Goal: Information Seeking & Learning: Learn about a topic

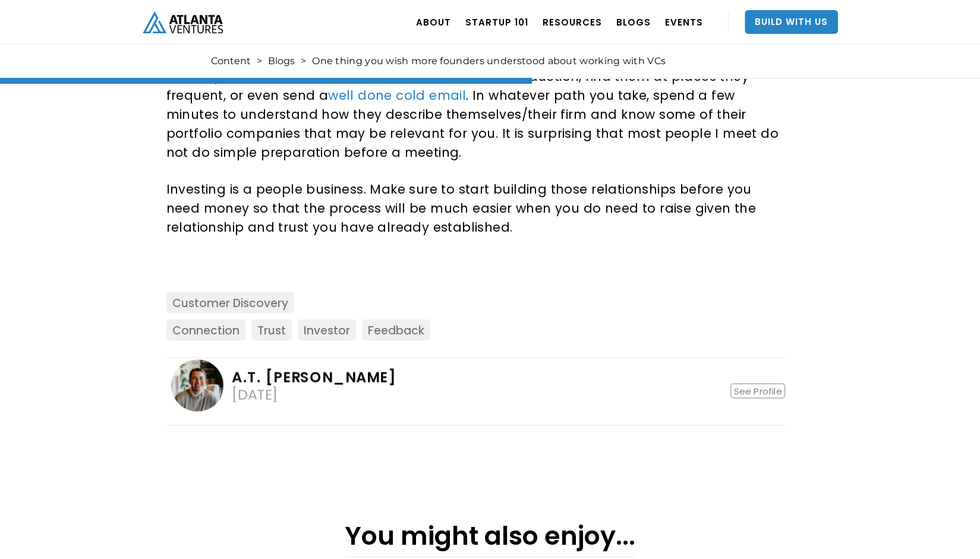
scroll to position [1248, 0]
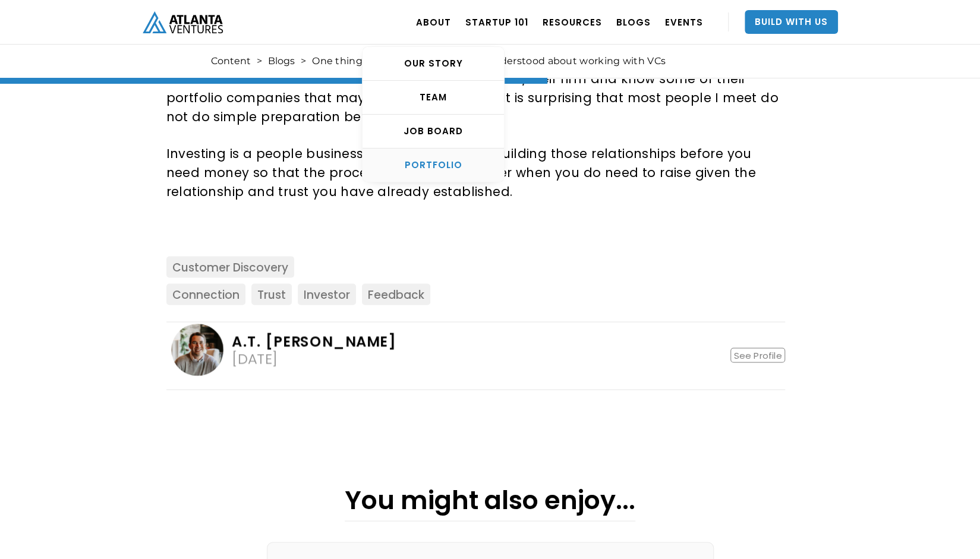
click at [450, 170] on div "PORTFOLIO" at bounding box center [432, 165] width 141 height 12
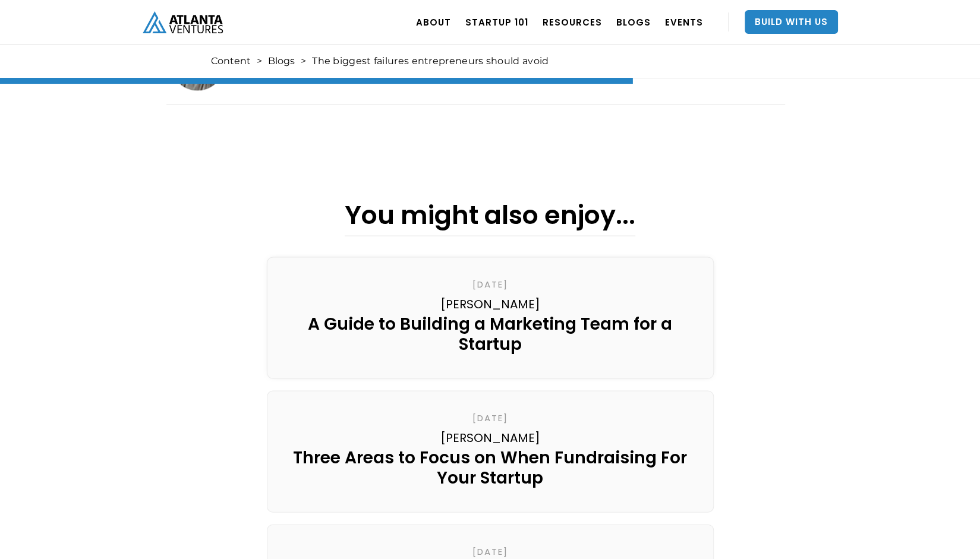
scroll to position [1307, 0]
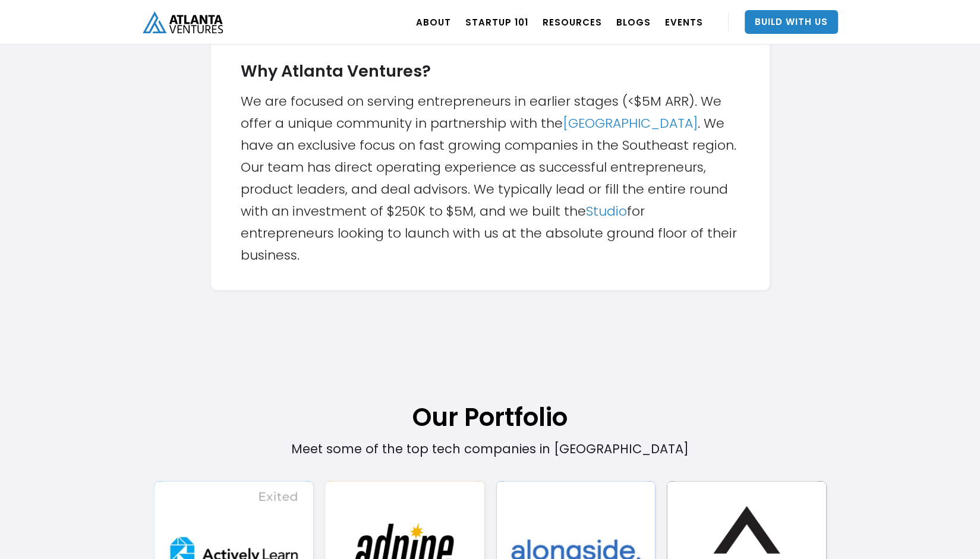
scroll to position [653, 0]
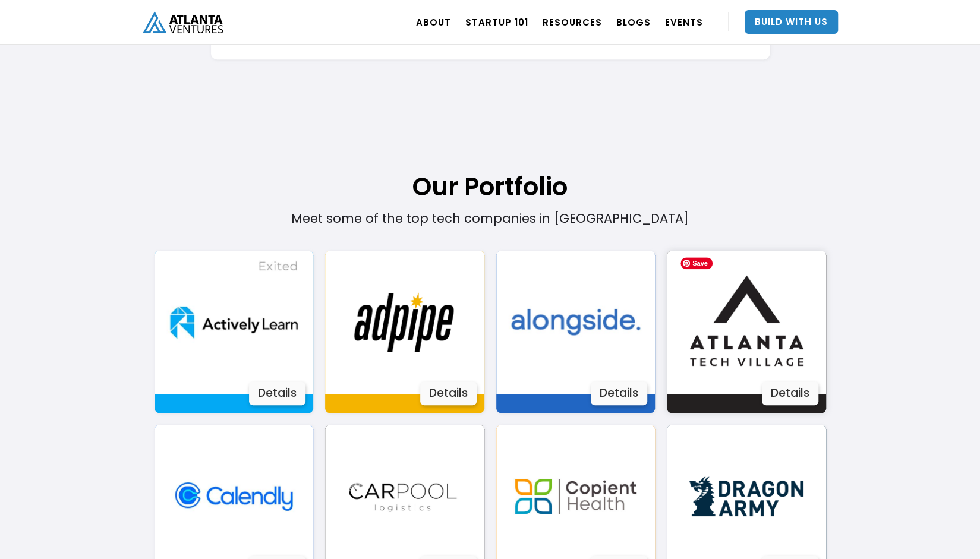
click at [769, 343] on img at bounding box center [745, 322] width 143 height 143
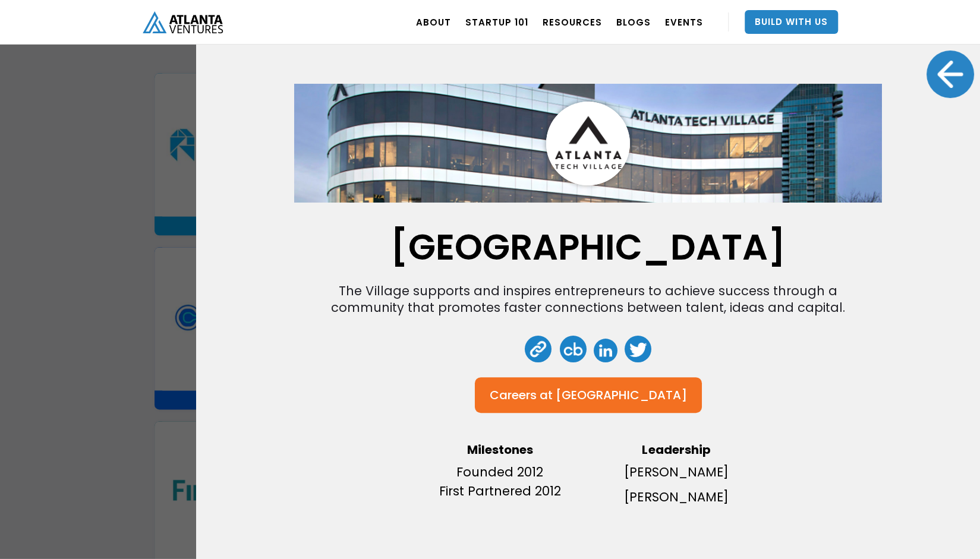
scroll to position [832, 0]
click at [131, 168] on div "[GEOGRAPHIC_DATA] The Village supports and inspires entrepreneurs to achieve su…" at bounding box center [490, 279] width 980 height 559
click at [949, 72] on div at bounding box center [950, 74] width 48 height 48
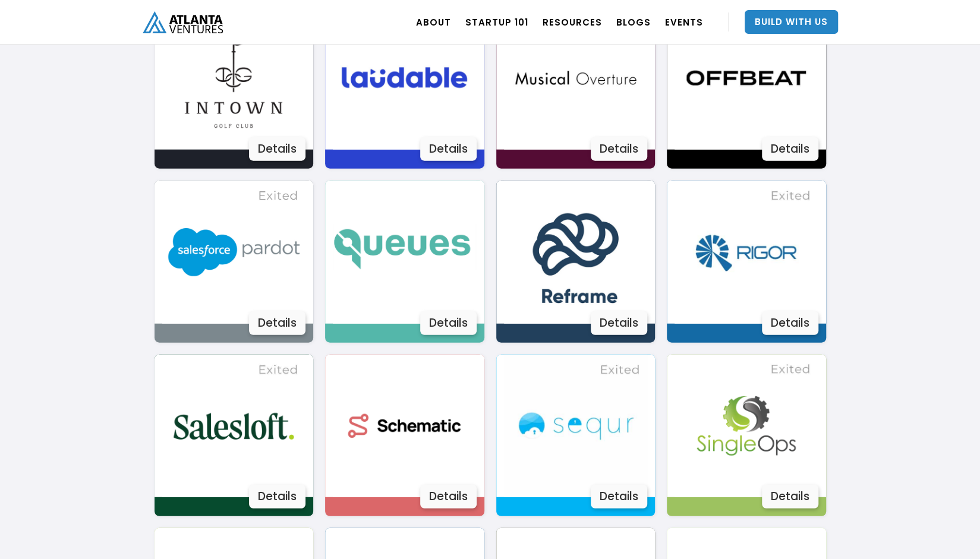
scroll to position [1782, 0]
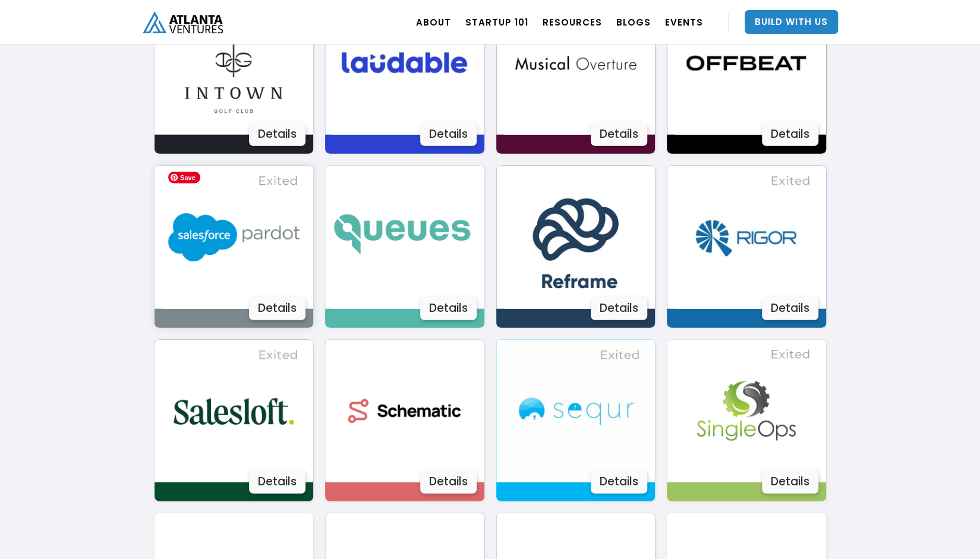
click at [282, 295] on img at bounding box center [233, 237] width 143 height 143
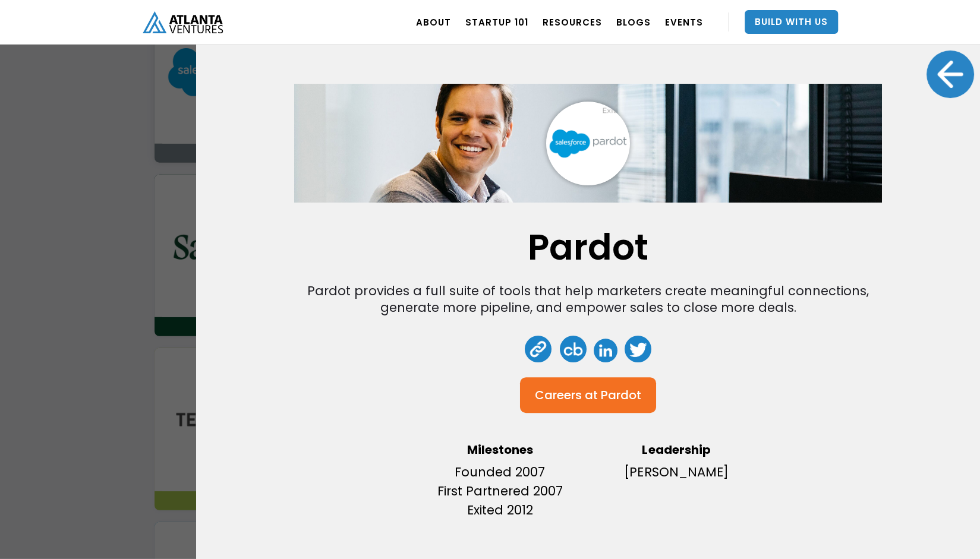
scroll to position [2020, 0]
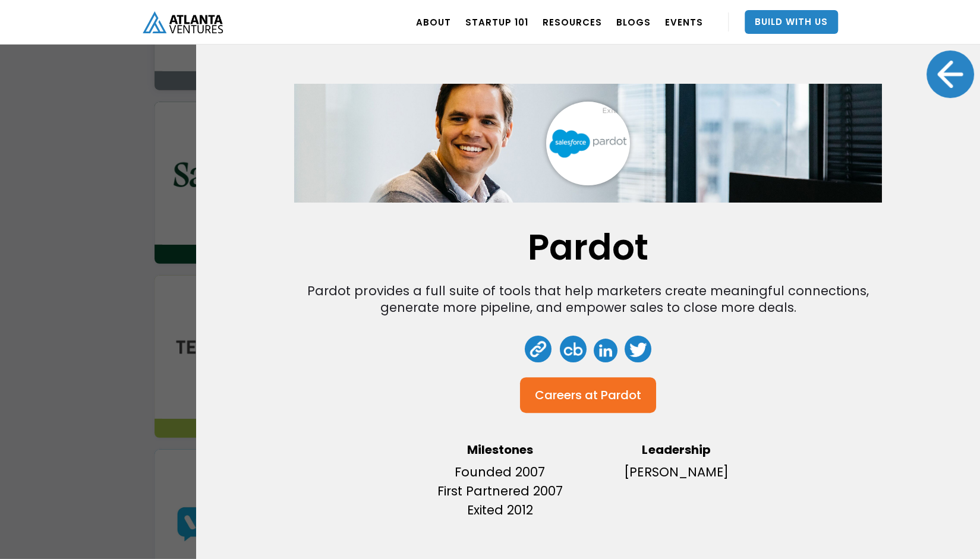
click at [943, 61] on div at bounding box center [950, 74] width 48 height 48
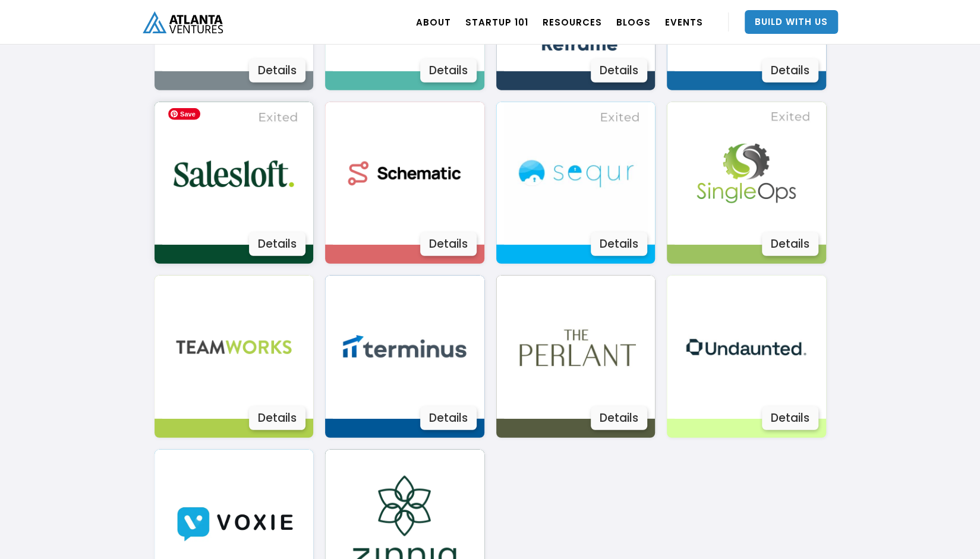
click at [266, 194] on img at bounding box center [233, 173] width 143 height 143
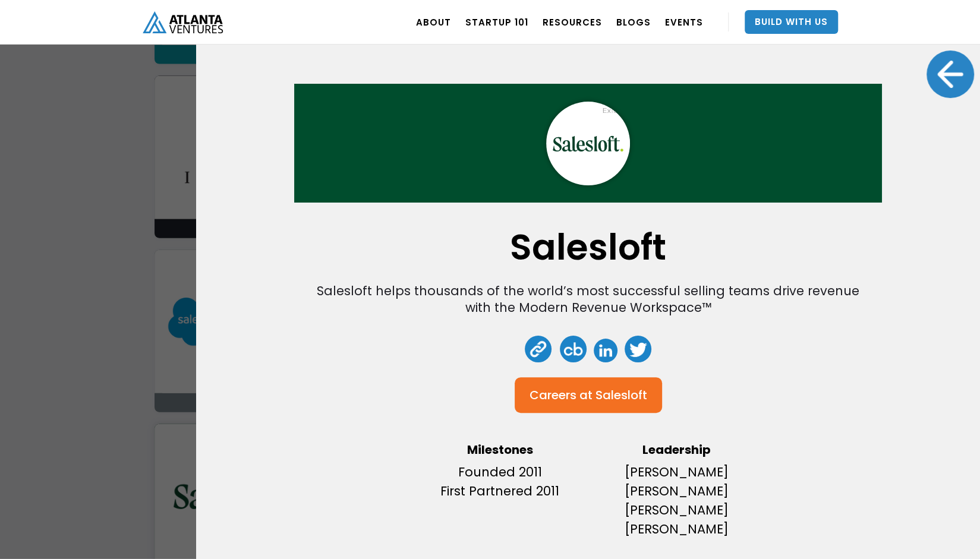
scroll to position [1723, 0]
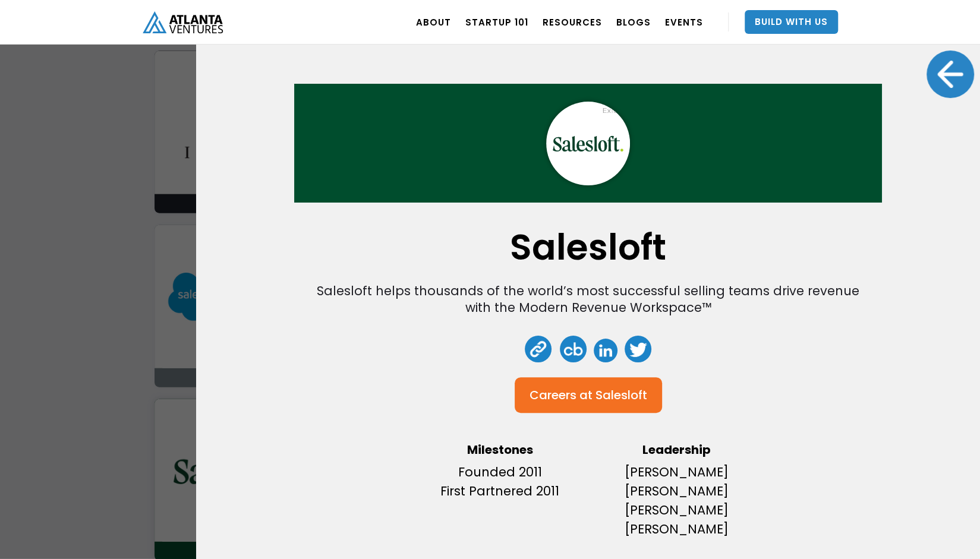
click at [84, 451] on div "Salesloft Salesloft helps thousands of the world’s most successful selling team…" at bounding box center [490, 279] width 980 height 559
click at [919, 86] on div "Salesloft Salesloft helps thousands of the world’s most successful selling team…" at bounding box center [588, 279] width 784 height 559
click at [926, 78] on div at bounding box center [950, 74] width 48 height 48
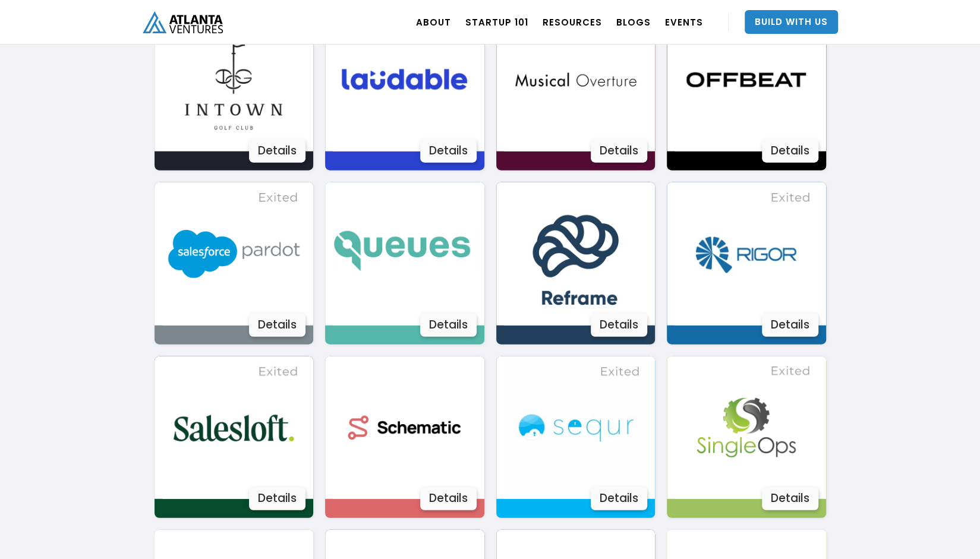
scroll to position [1782, 0]
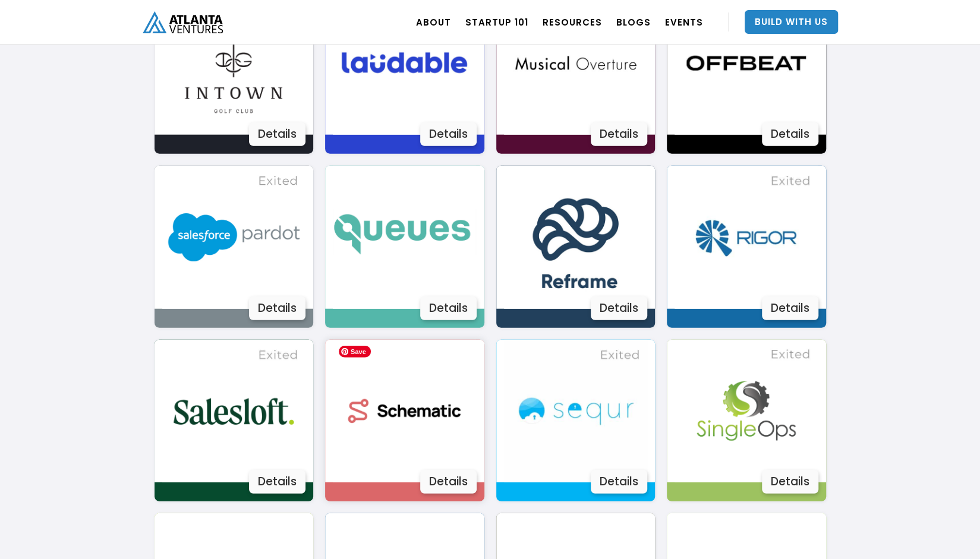
click at [431, 422] on img at bounding box center [404, 411] width 143 height 143
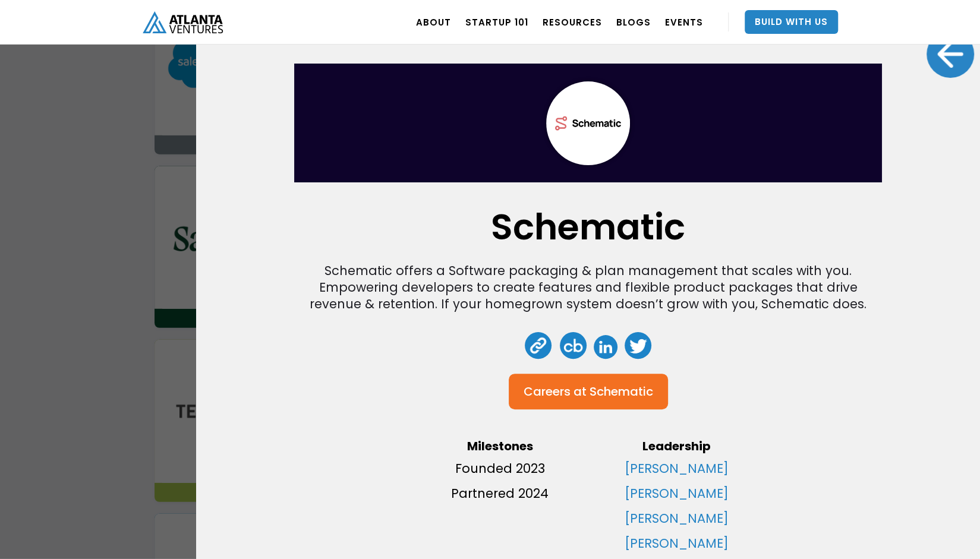
scroll to position [1960, 0]
click at [98, 428] on div "Schematic Schematic offers a Software packaging & plan management that scales w…" at bounding box center [490, 279] width 980 height 559
click at [926, 59] on div at bounding box center [950, 54] width 48 height 48
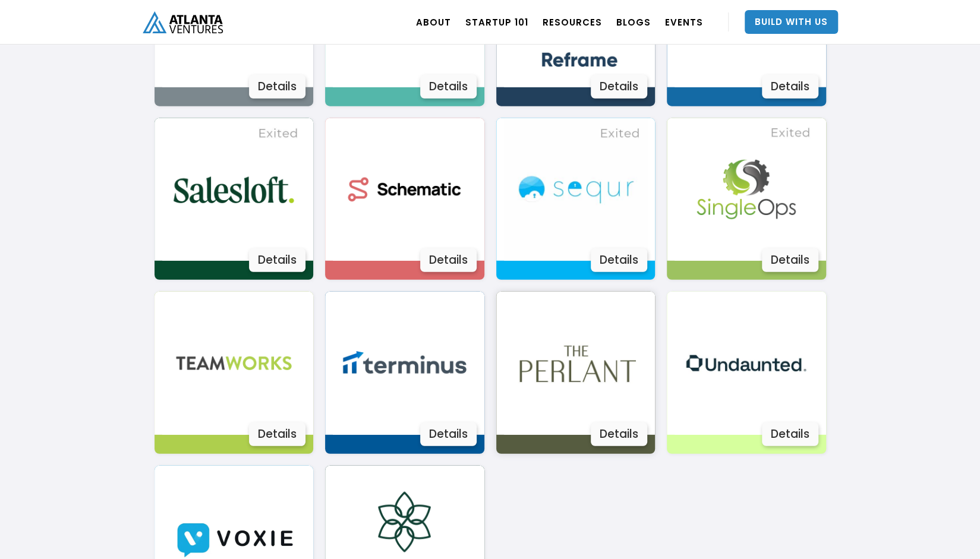
scroll to position [2020, 0]
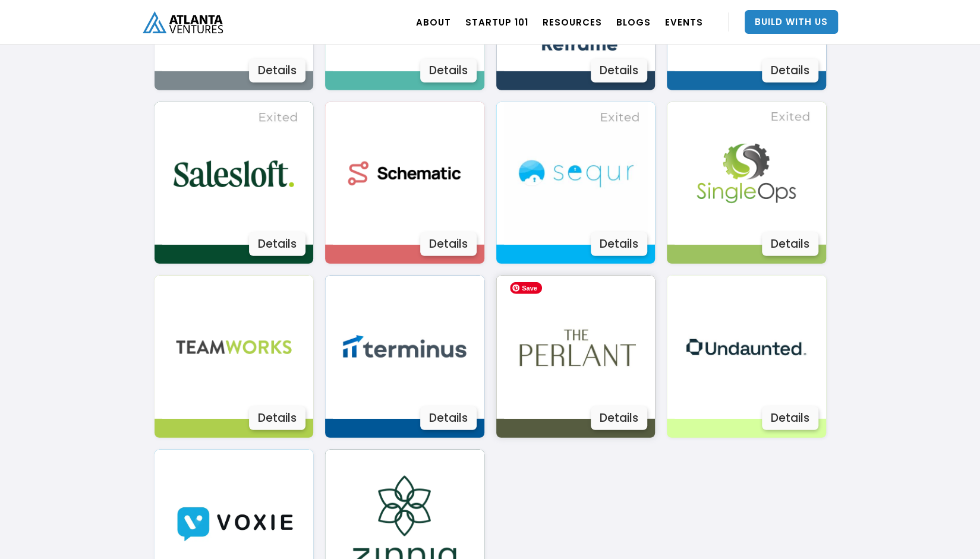
click at [566, 355] on img at bounding box center [575, 347] width 143 height 143
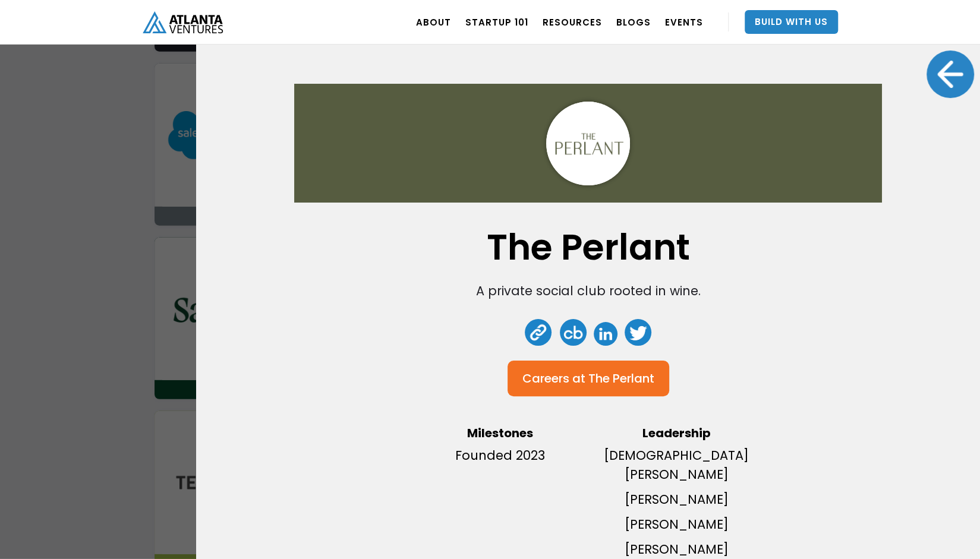
scroll to position [1842, 0]
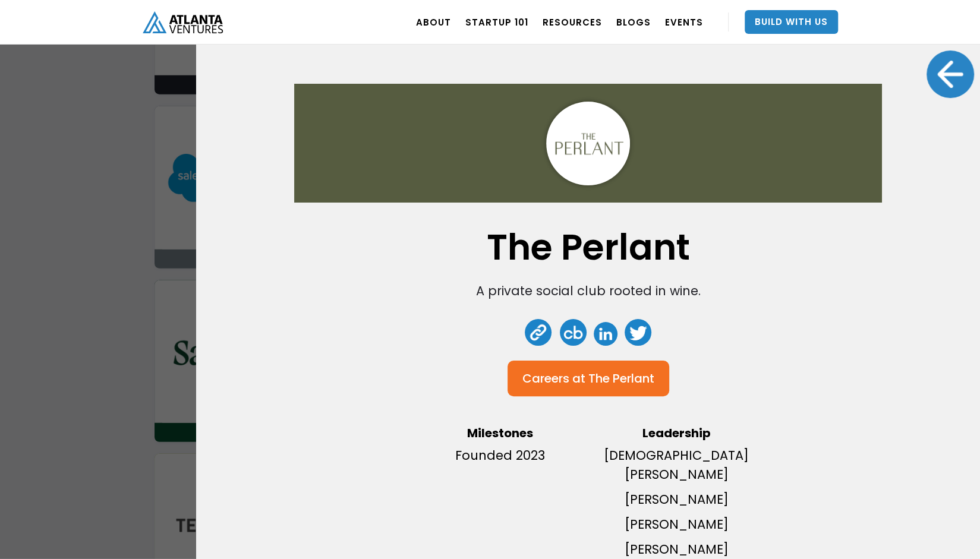
click at [940, 90] on div at bounding box center [950, 74] width 48 height 48
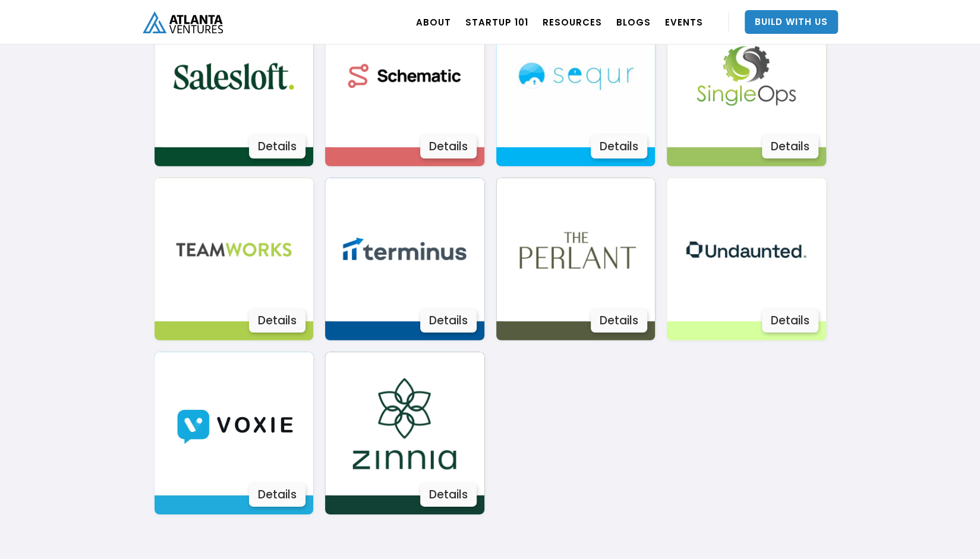
scroll to position [2139, 0]
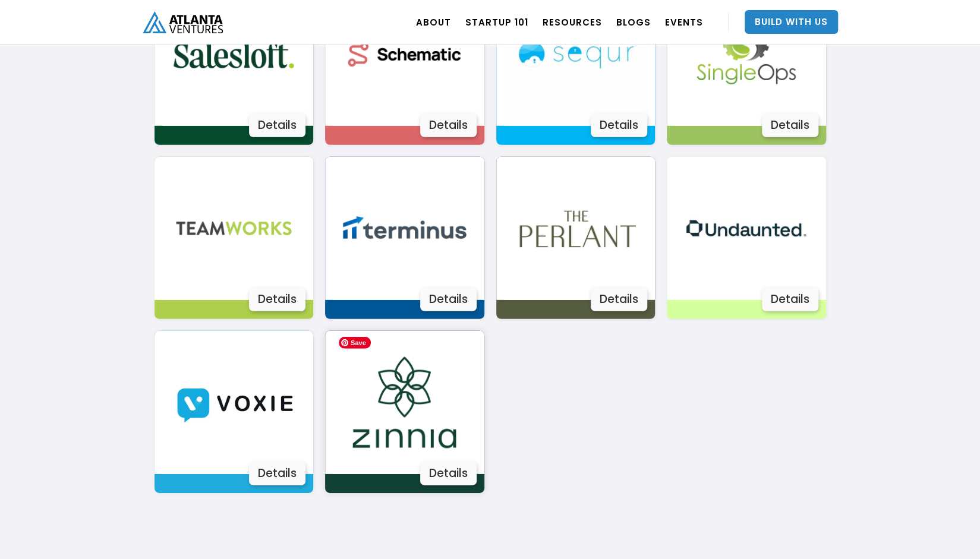
click at [373, 397] on img at bounding box center [404, 402] width 143 height 143
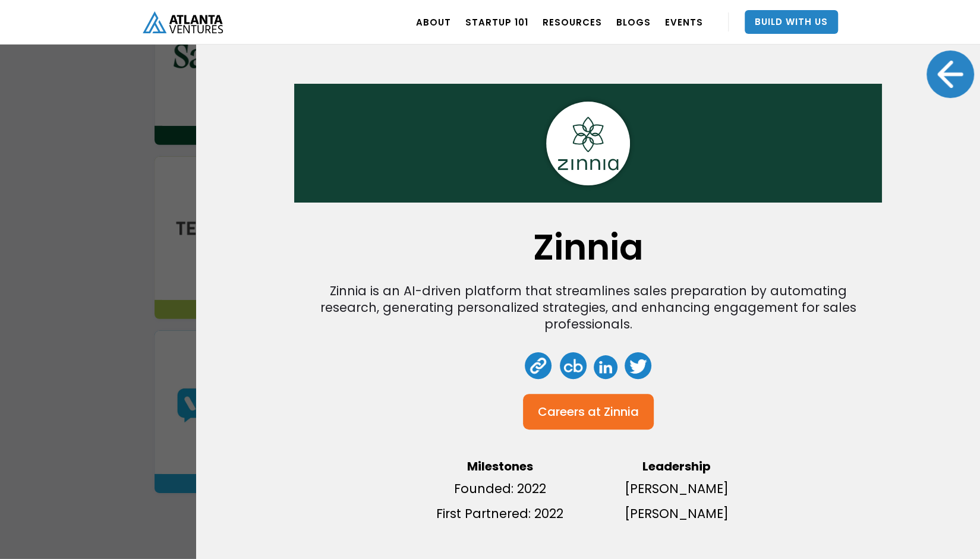
click at [0, 377] on div "Zinnia Zinnia is an AI-driven platform that streamlines sales preparation by au…" at bounding box center [490, 279] width 980 height 559
drag, startPoint x: 966, startPoint y: 83, endPoint x: 953, endPoint y: 78, distance: 14.1
click at [965, 83] on div "Zinnia Zinnia is an AI-driven platform that streamlines sales preparation by au…" at bounding box center [588, 279] width 784 height 559
drag, startPoint x: 949, startPoint y: 75, endPoint x: 935, endPoint y: 83, distance: 15.9
click at [946, 78] on div at bounding box center [950, 74] width 48 height 48
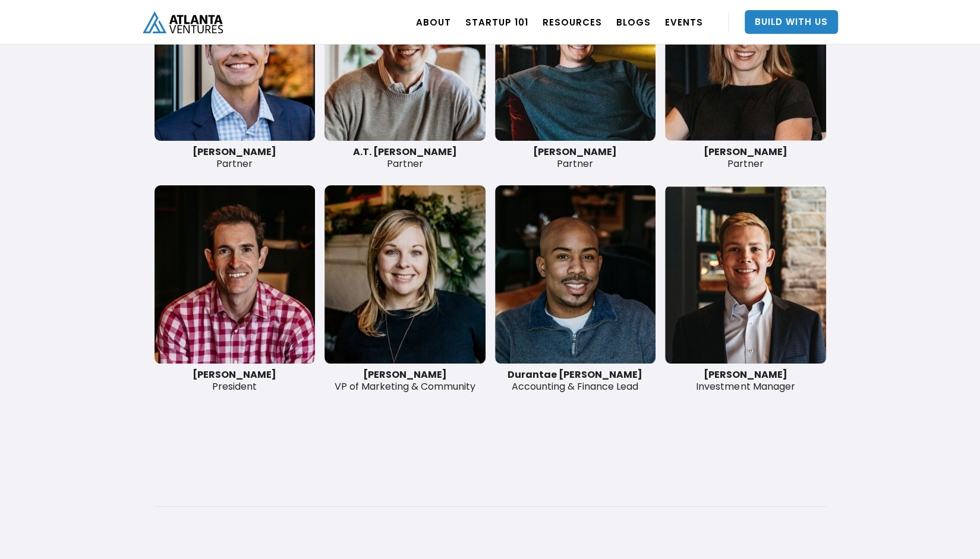
scroll to position [2851, 0]
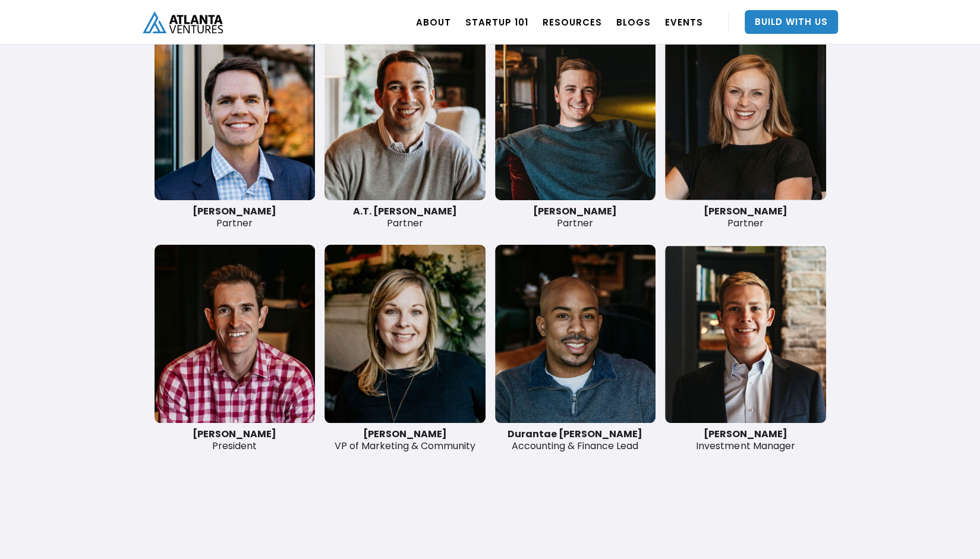
click at [588, 144] on link at bounding box center [575, 111] width 161 height 178
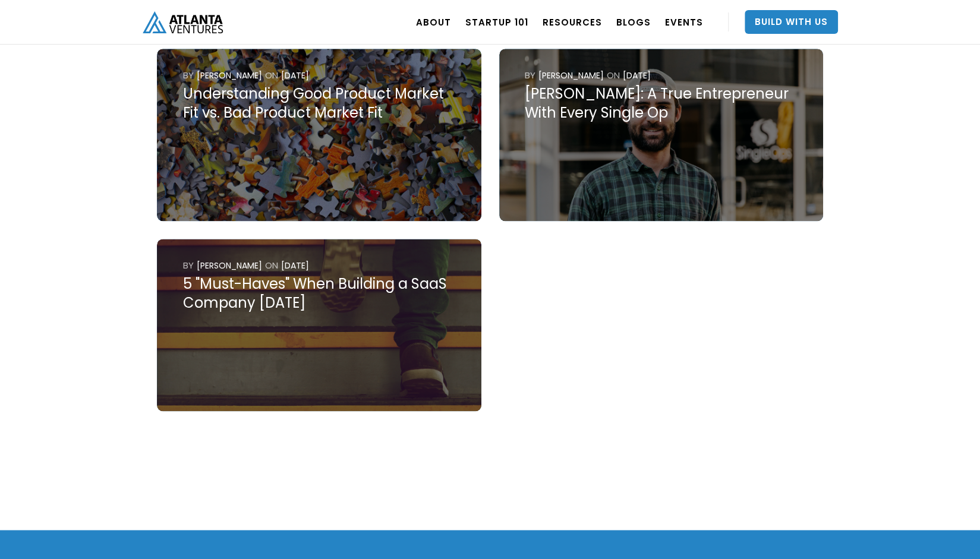
scroll to position [950, 0]
